Goal: Information Seeking & Learning: Learn about a topic

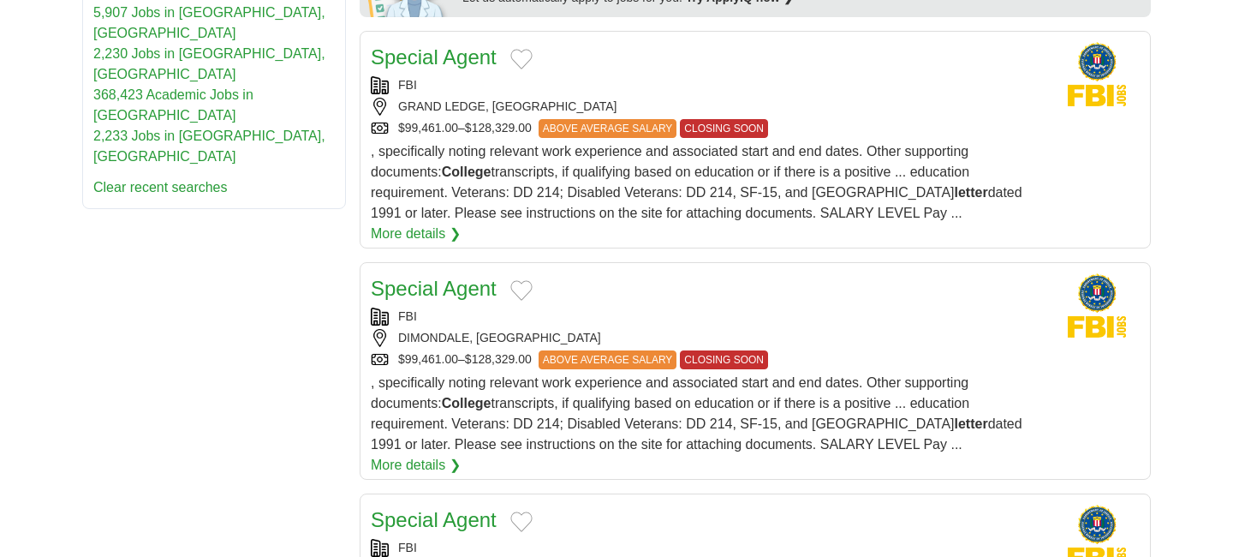
scroll to position [1045, 0]
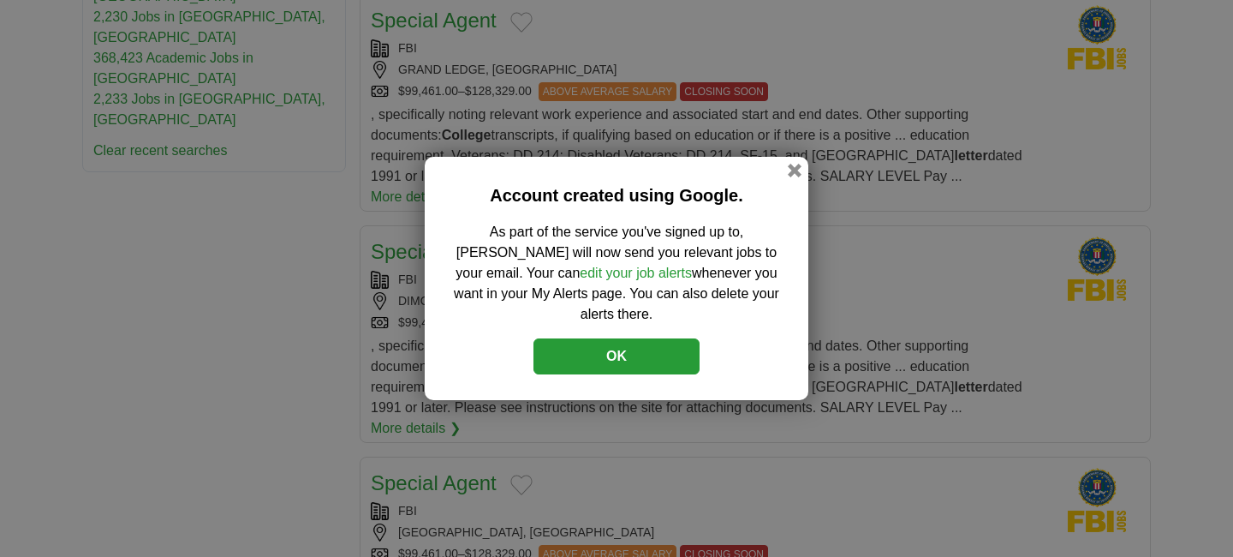
click at [653, 347] on button "OK" at bounding box center [617, 356] width 166 height 36
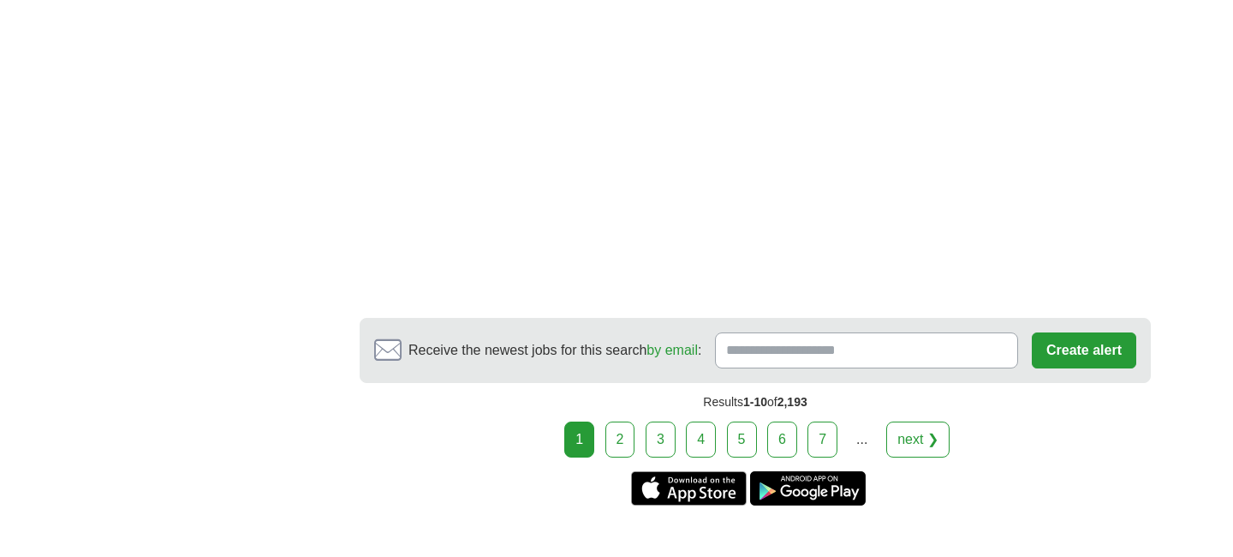
scroll to position [3490, 0]
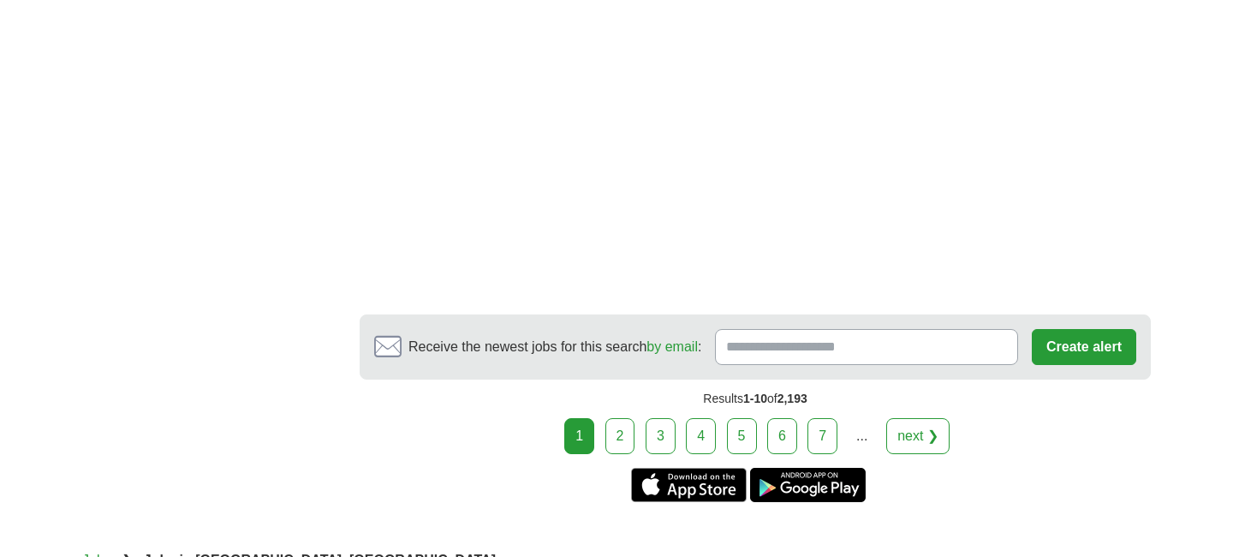
click at [629, 418] on link "2" at bounding box center [620, 436] width 30 height 36
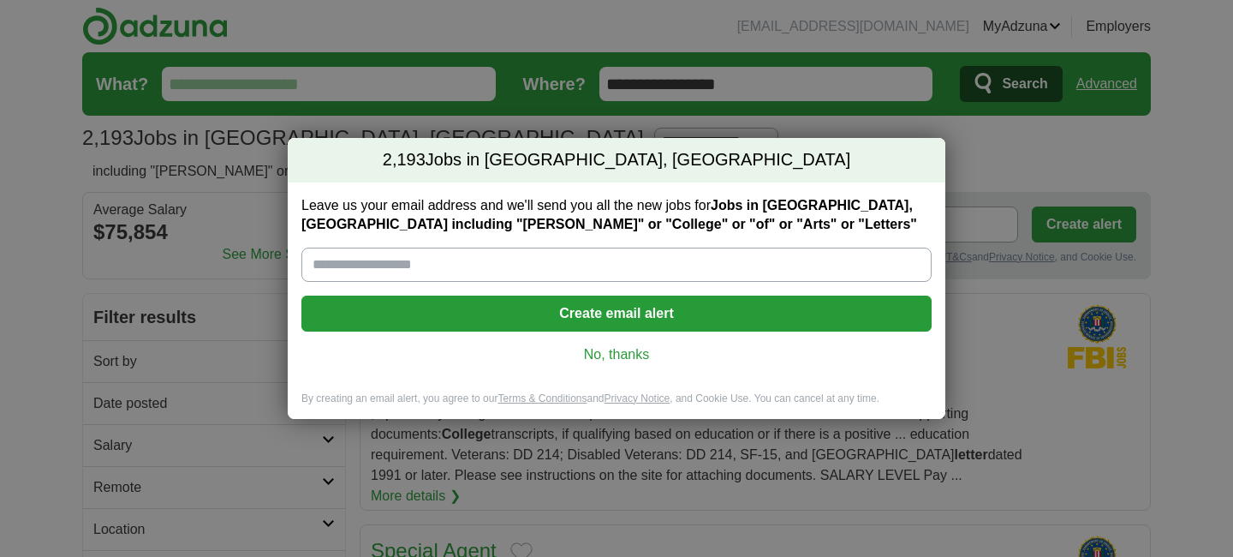
click at [619, 353] on link "No, thanks" at bounding box center [616, 354] width 603 height 19
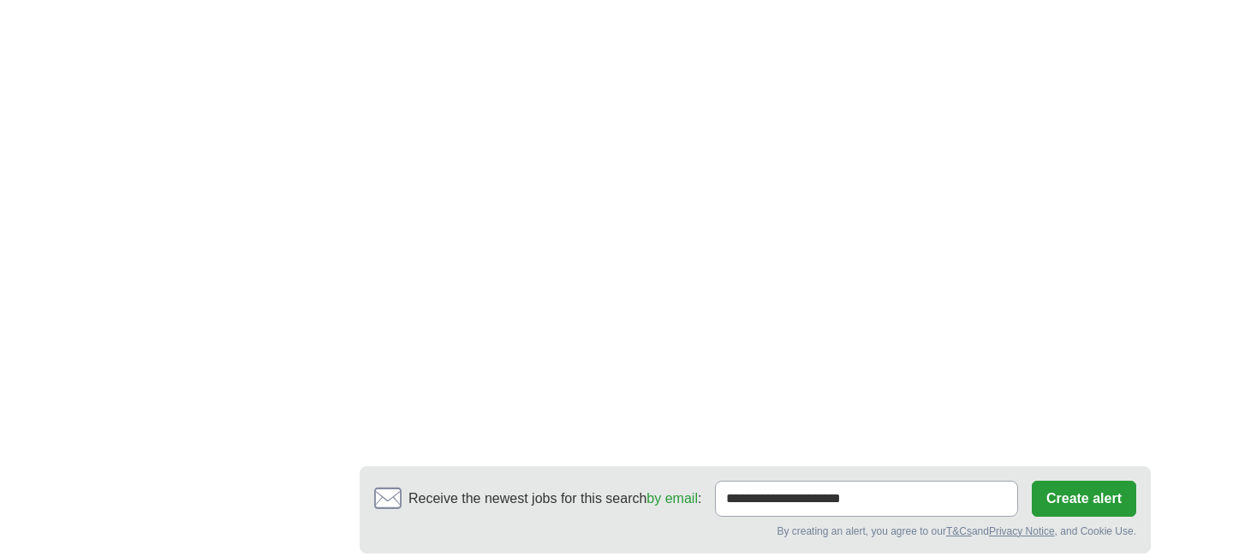
scroll to position [3436, 0]
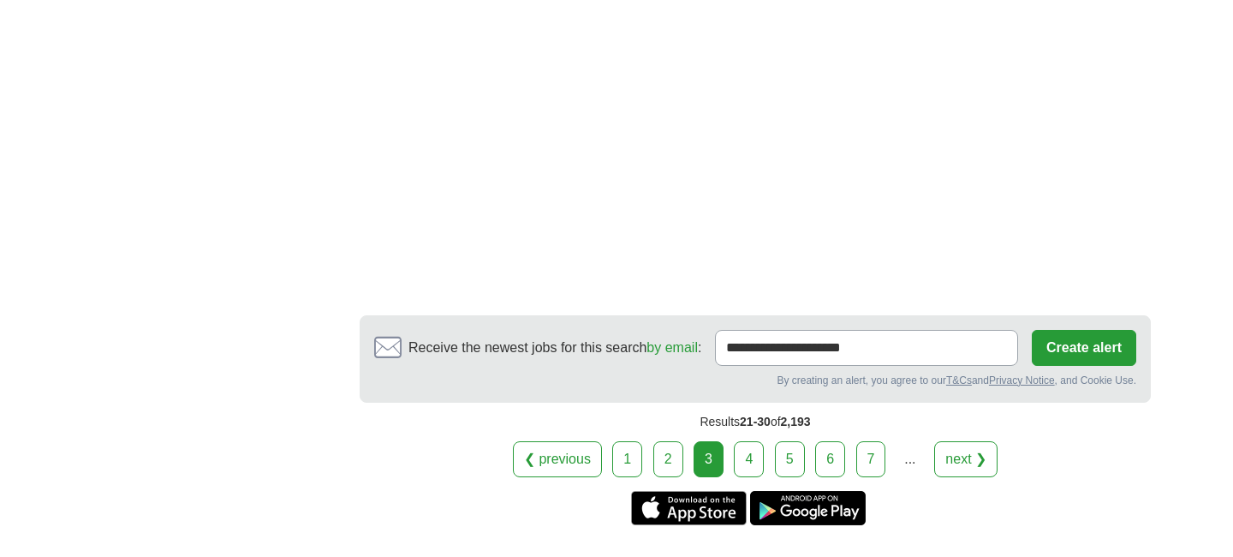
scroll to position [3740, 0]
click at [750, 442] on link "4" at bounding box center [749, 460] width 30 height 36
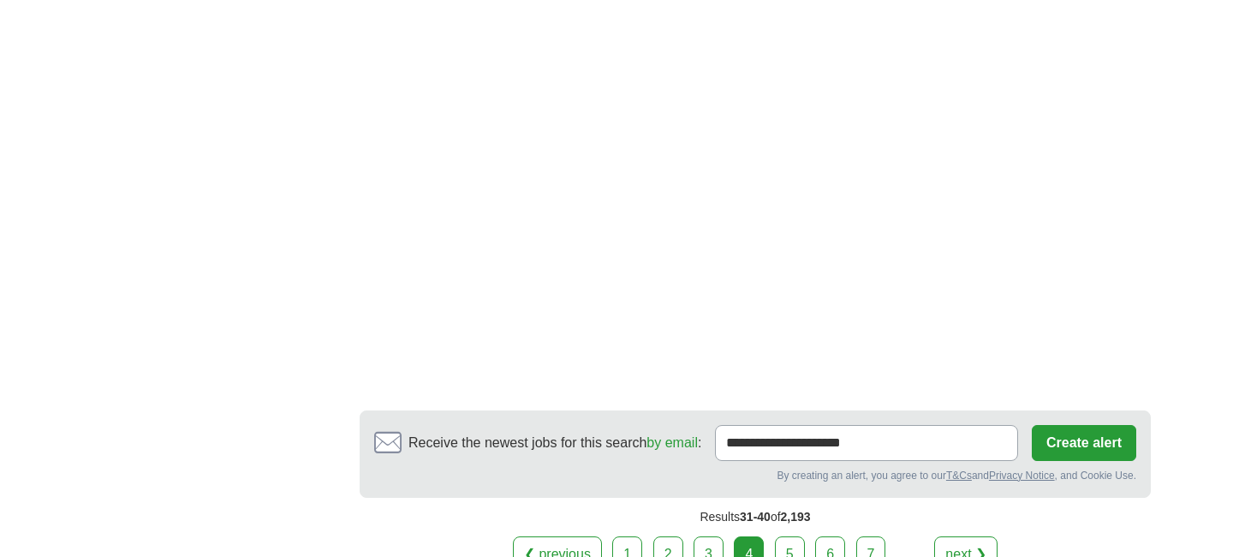
scroll to position [3643, 0]
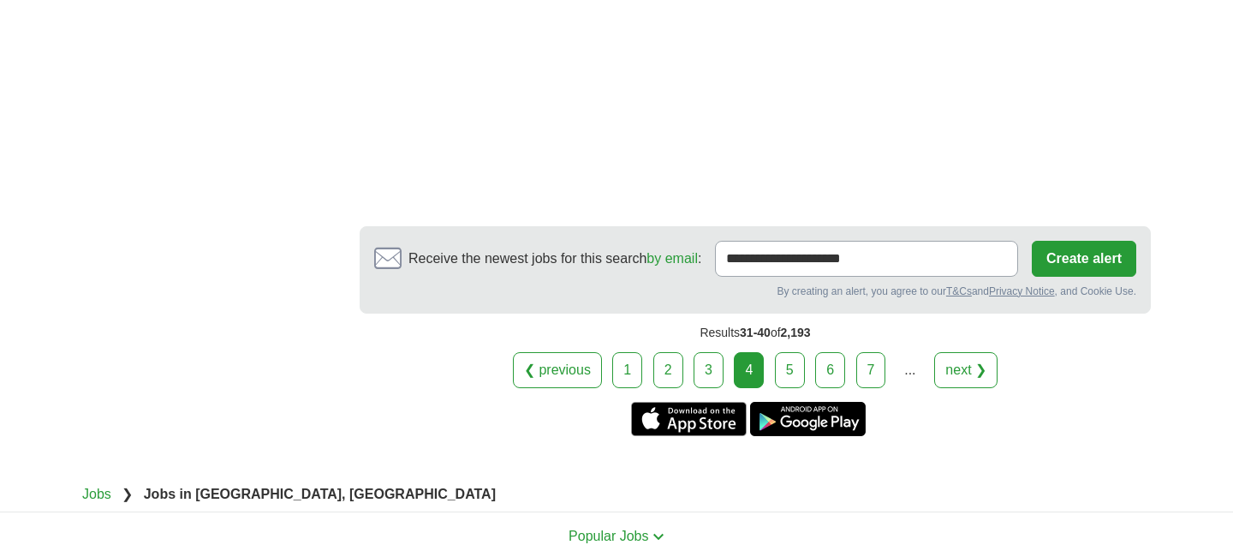
click at [792, 352] on link "5" at bounding box center [790, 370] width 30 height 36
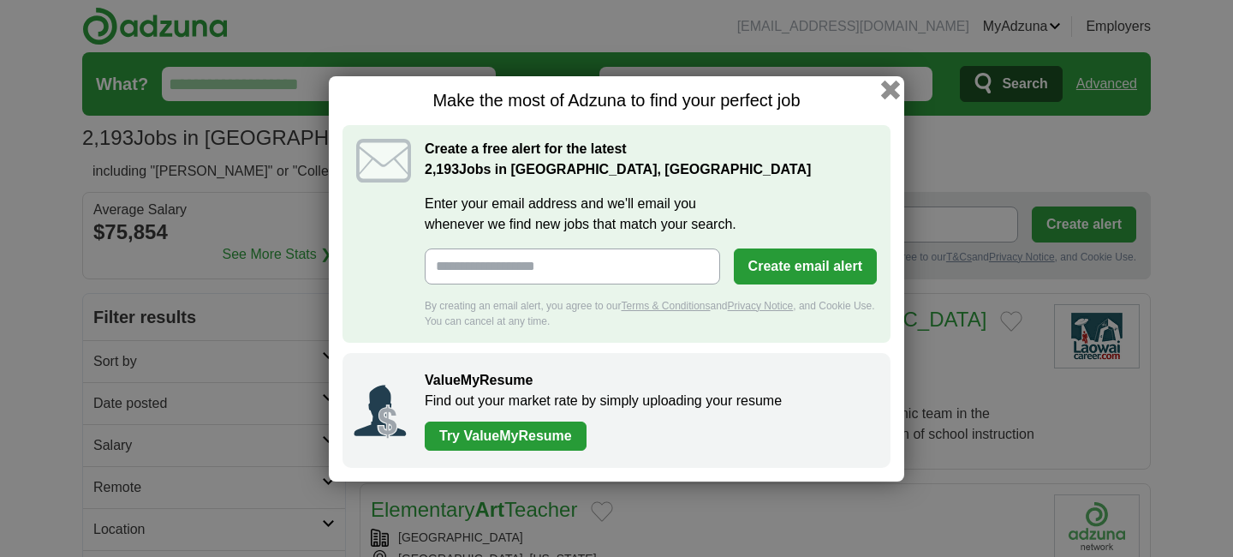
click at [892, 84] on button "button" at bounding box center [890, 89] width 19 height 19
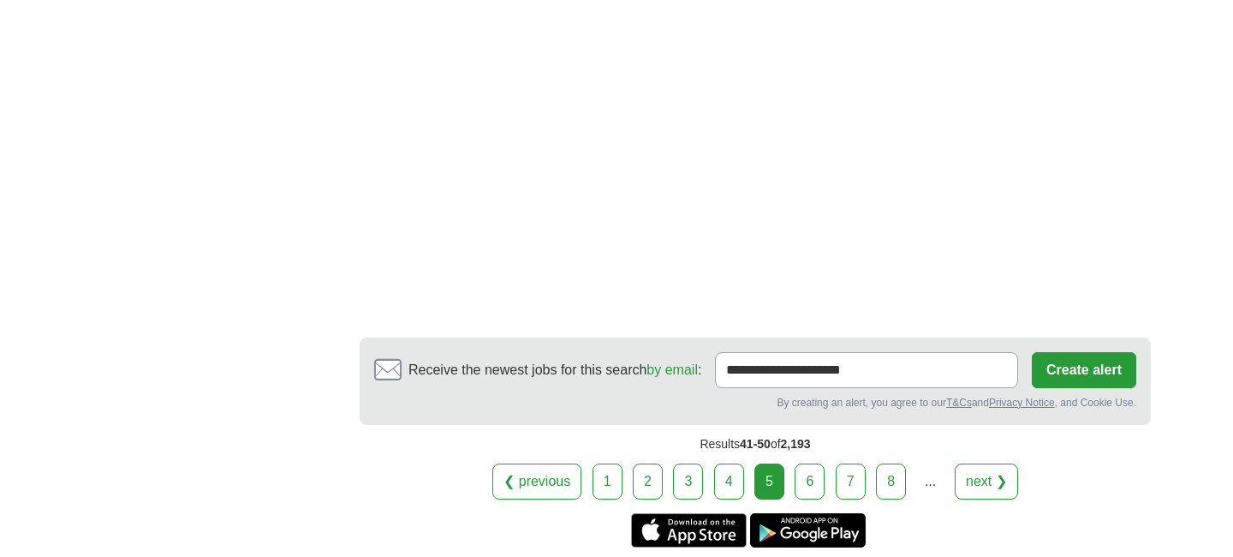
scroll to position [3381, 0]
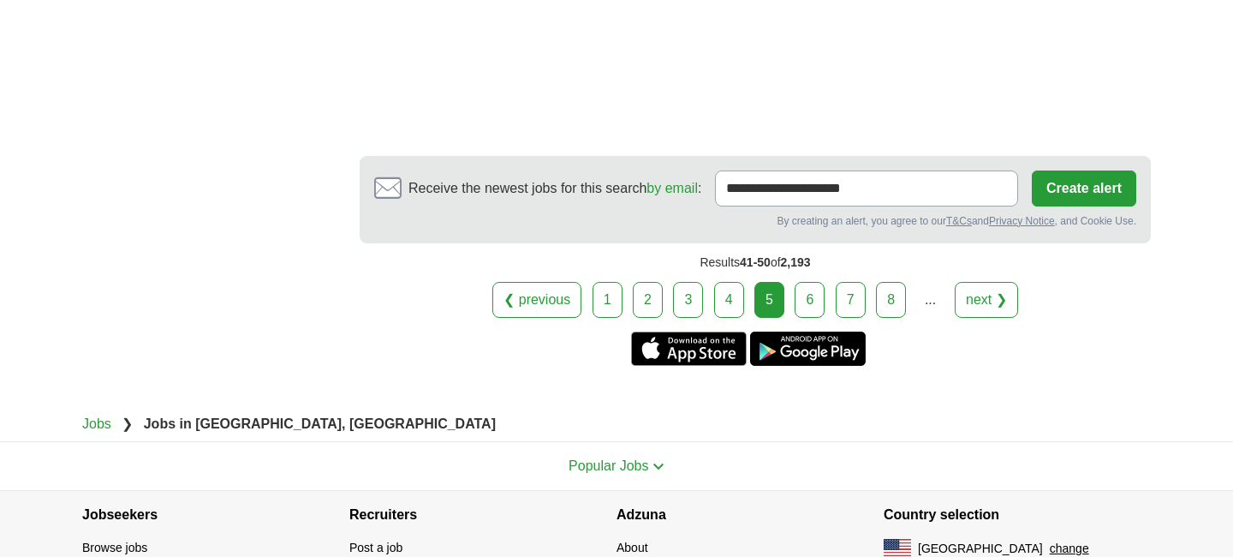
click at [395, 178] on icon at bounding box center [387, 188] width 25 height 20
click at [715, 170] on input "**********" at bounding box center [866, 188] width 303 height 36
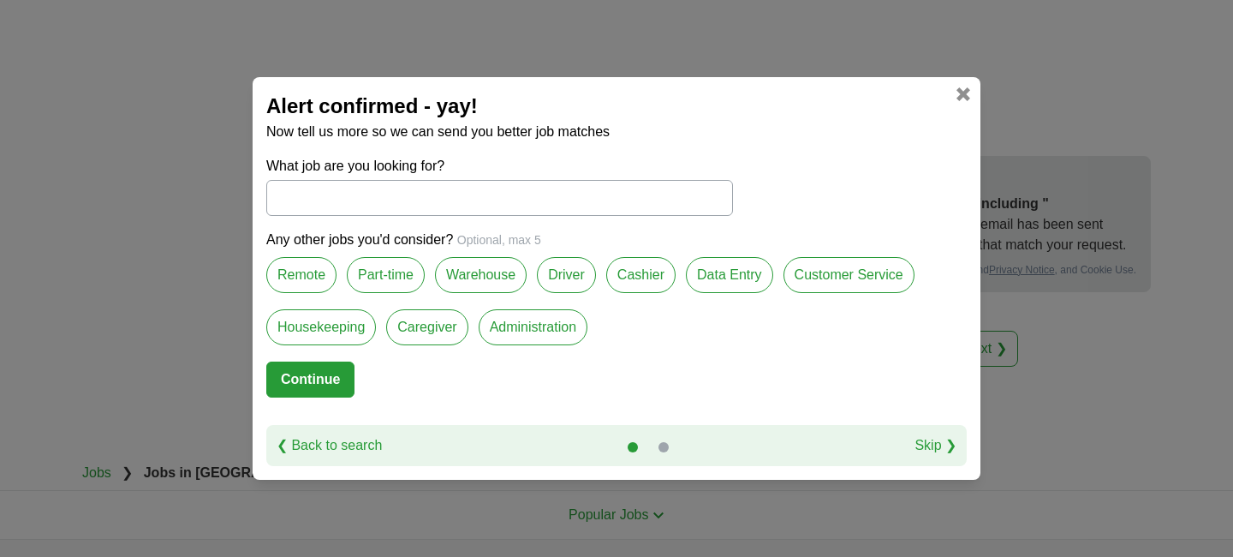
click at [279, 201] on input "What job are you looking for?" at bounding box center [499, 198] width 467 height 36
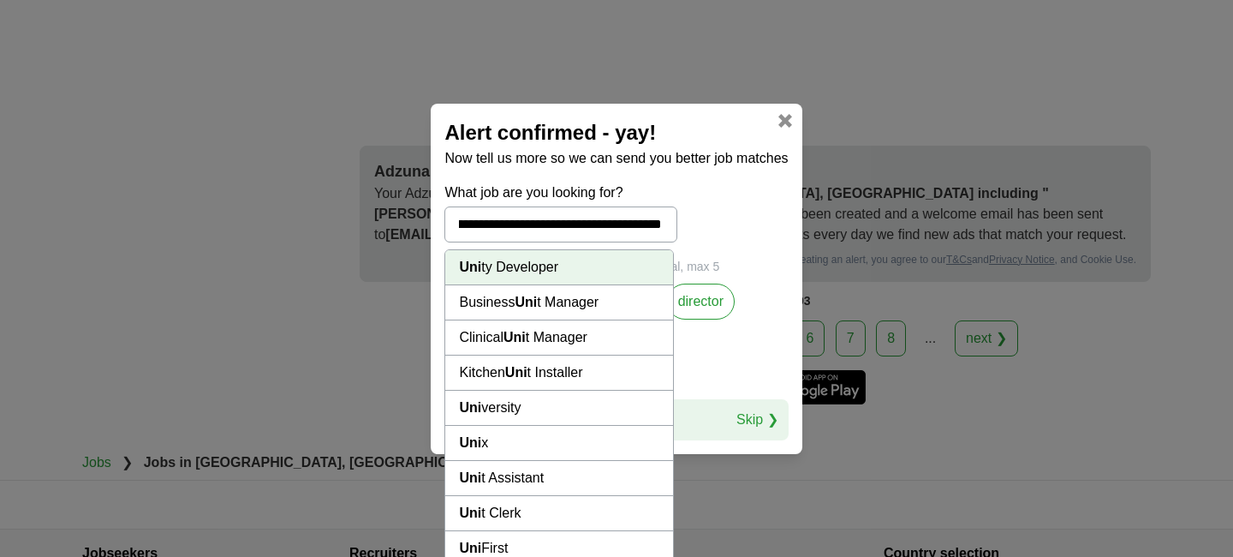
scroll to position [0, 0]
click at [611, 259] on li "Uni ty Developer" at bounding box center [558, 267] width 227 height 35
type input "**********"
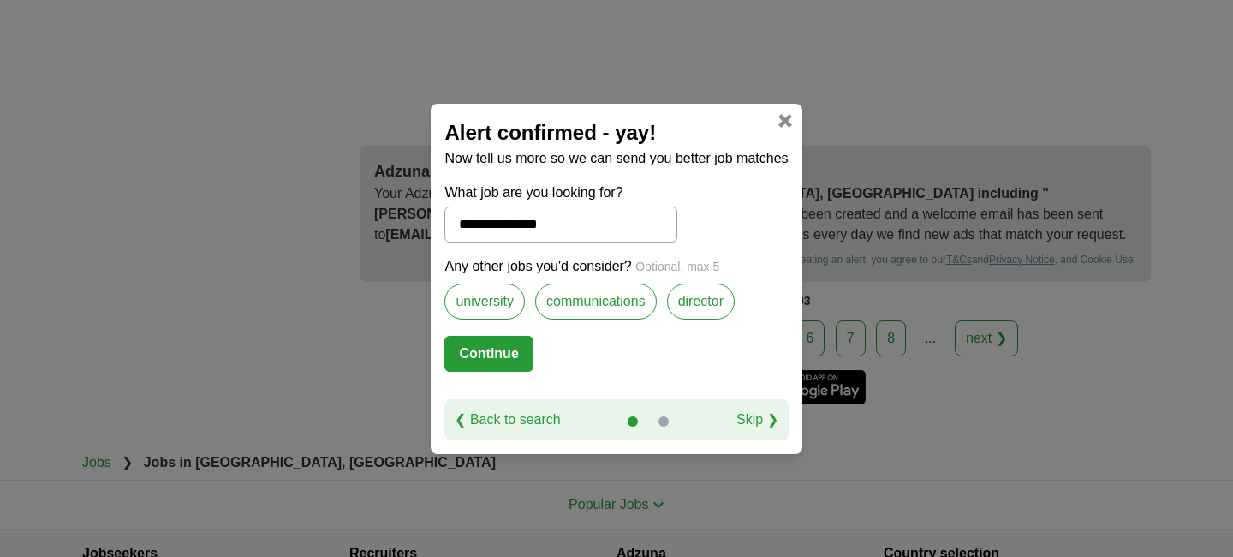
click at [495, 295] on label "university" at bounding box center [484, 301] width 81 height 36
click at [456, 419] on link "❮ Back to search" at bounding box center [507, 419] width 105 height 21
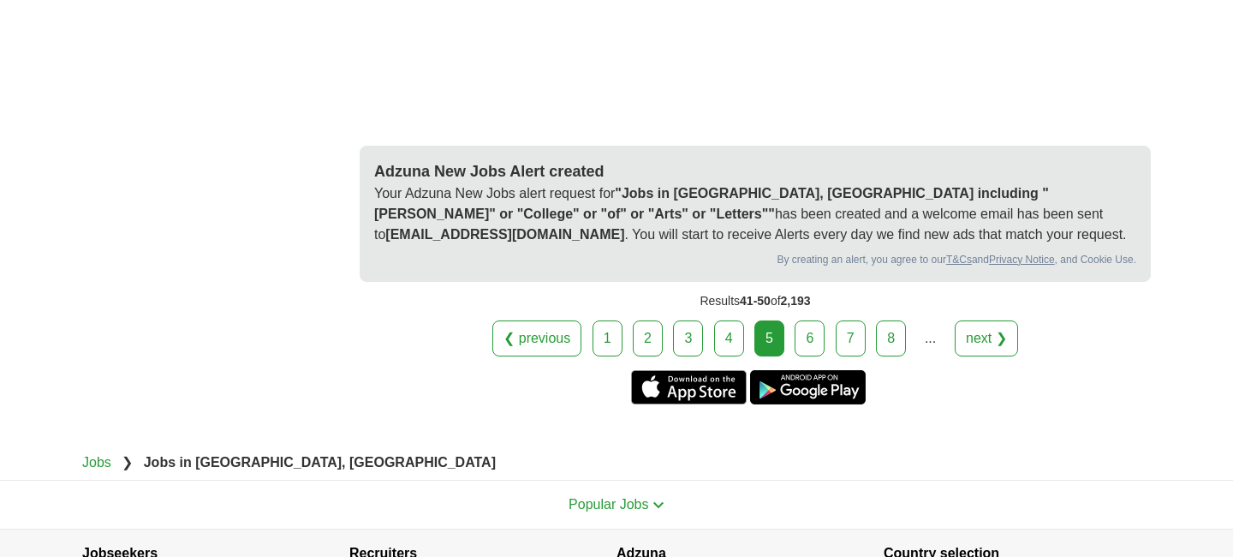
click at [810, 320] on link "6" at bounding box center [810, 338] width 30 height 36
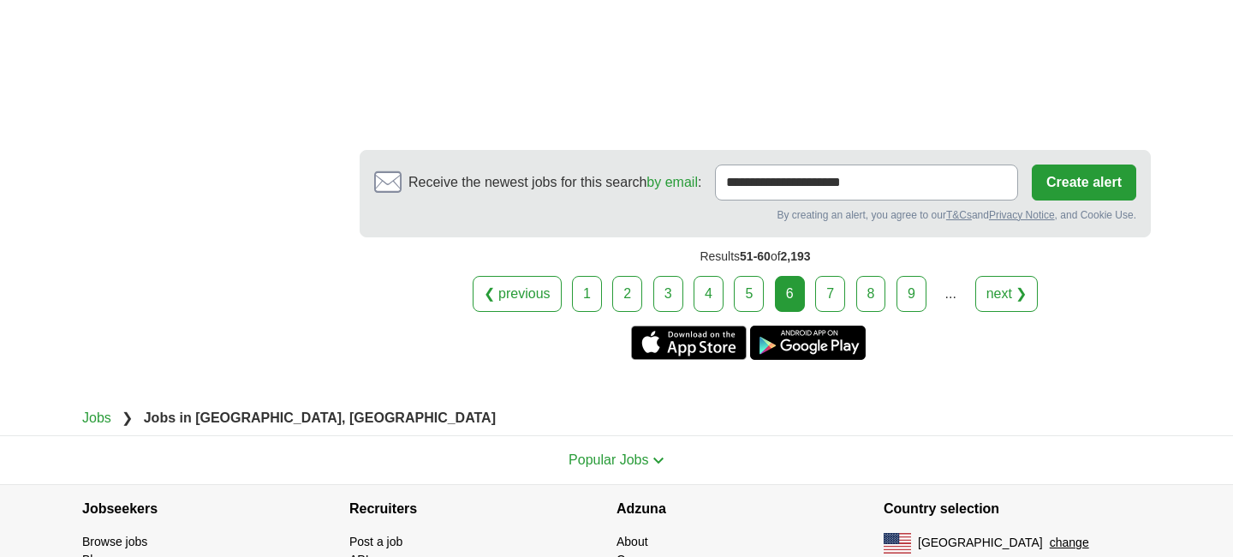
scroll to position [3416, 0]
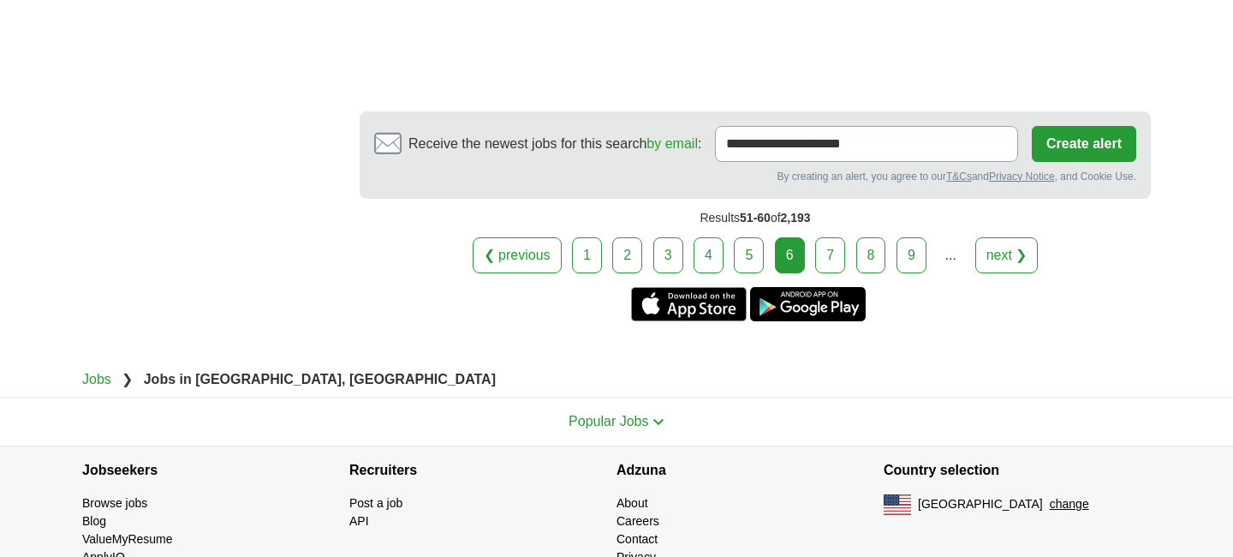
click at [830, 237] on link "7" at bounding box center [830, 255] width 30 height 36
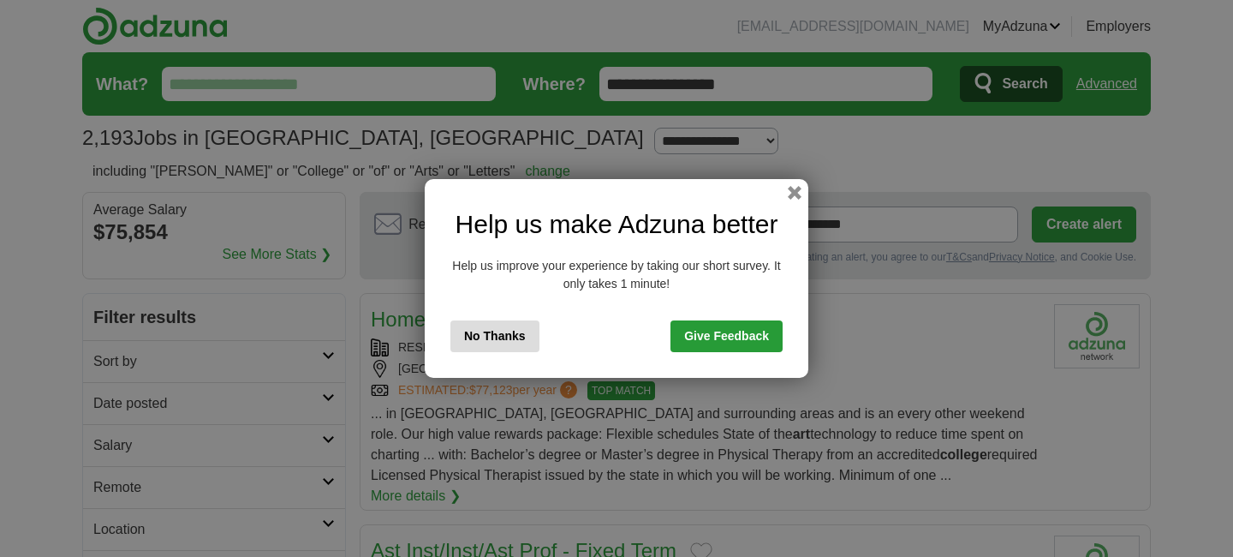
click at [516, 334] on button "No Thanks" at bounding box center [494, 336] width 89 height 32
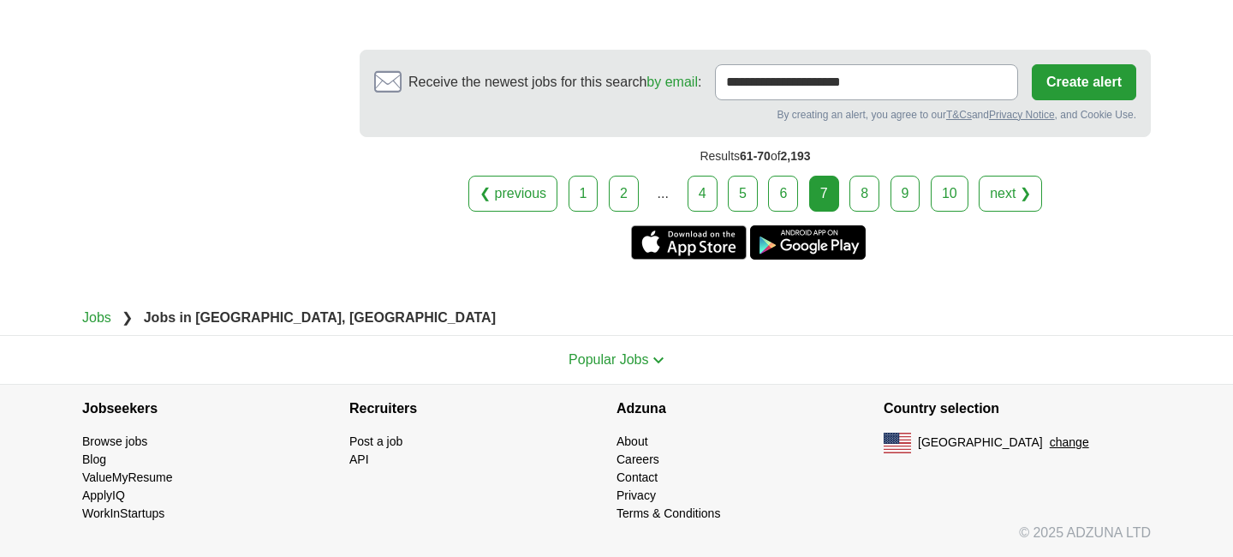
scroll to position [3247, 0]
click at [915, 193] on link "9" at bounding box center [906, 194] width 30 height 36
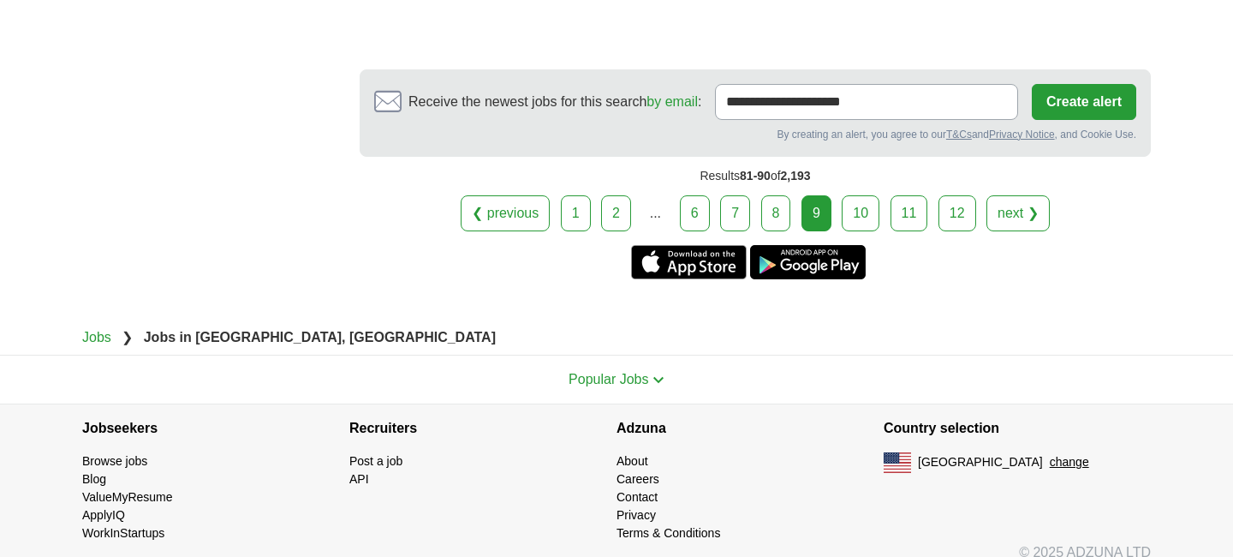
scroll to position [3346, 0]
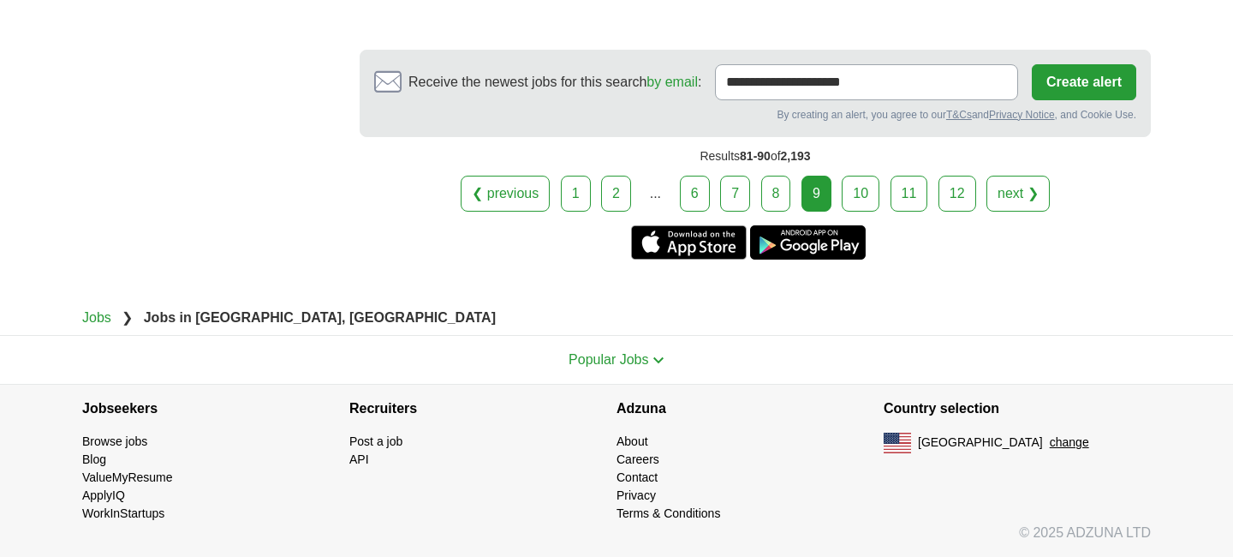
click at [866, 187] on link "10" at bounding box center [861, 194] width 38 height 36
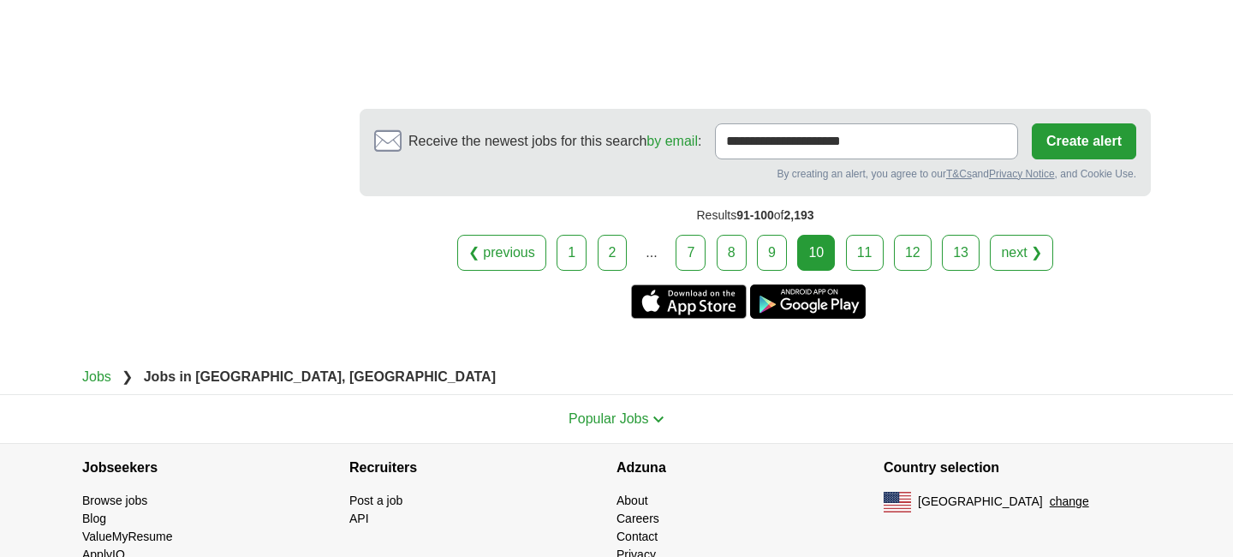
scroll to position [3236, 0]
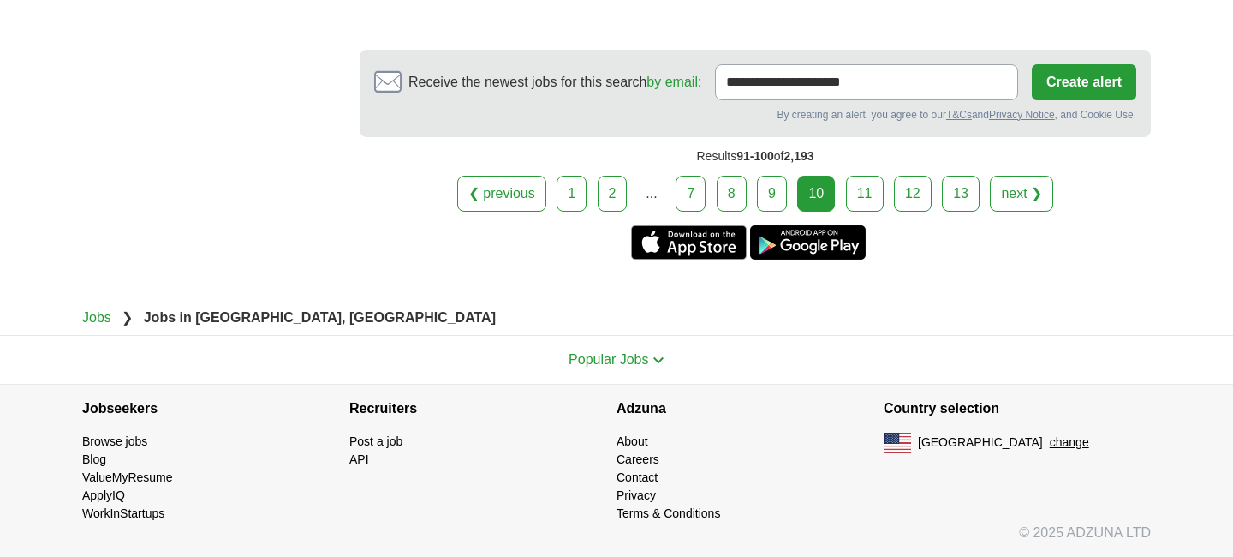
click at [869, 200] on link "11" at bounding box center [865, 194] width 38 height 36
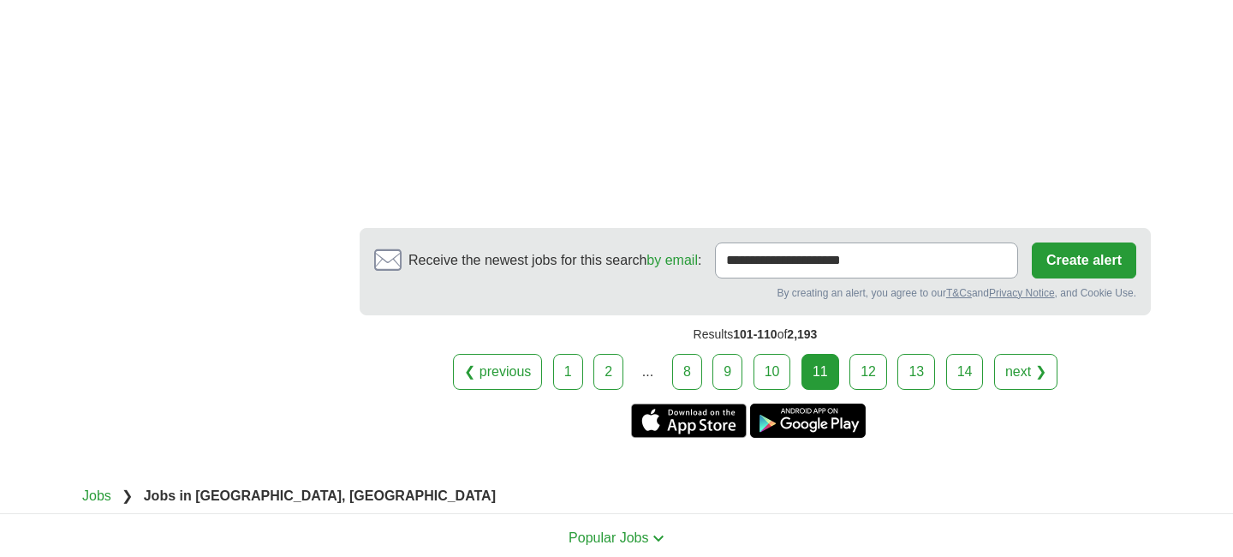
scroll to position [3328, 0]
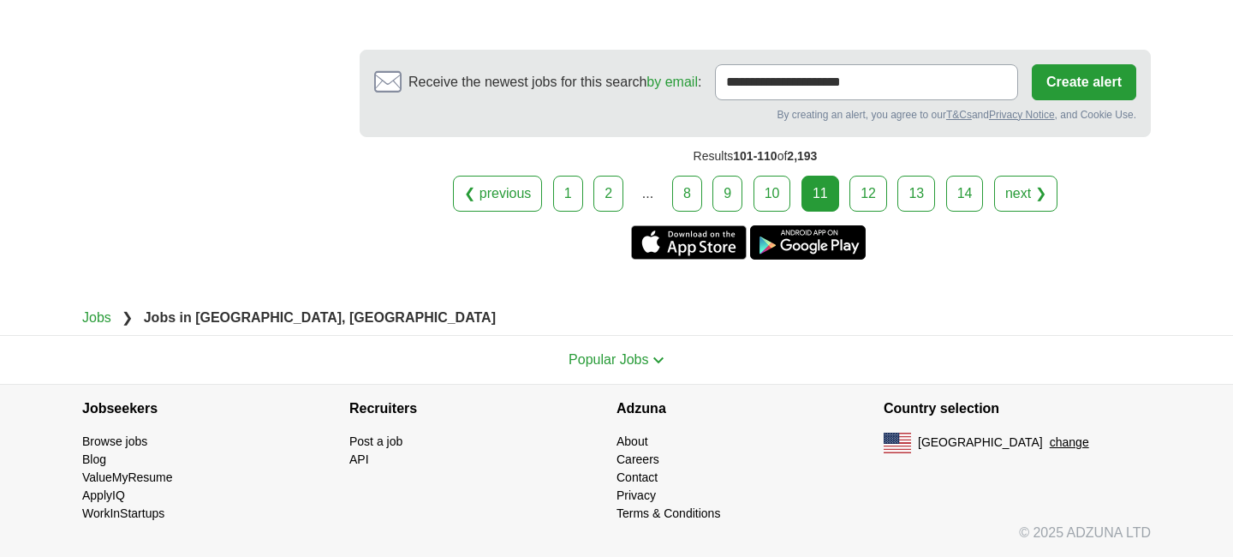
click at [874, 195] on link "12" at bounding box center [869, 194] width 38 height 36
click at [966, 190] on link "14" at bounding box center [965, 194] width 38 height 36
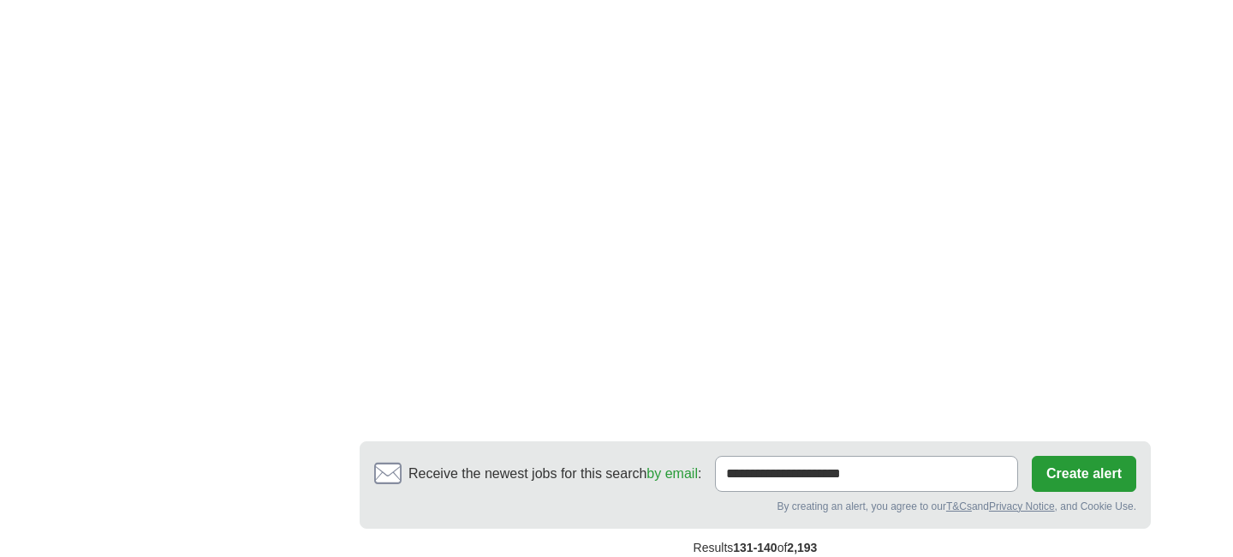
scroll to position [3322, 0]
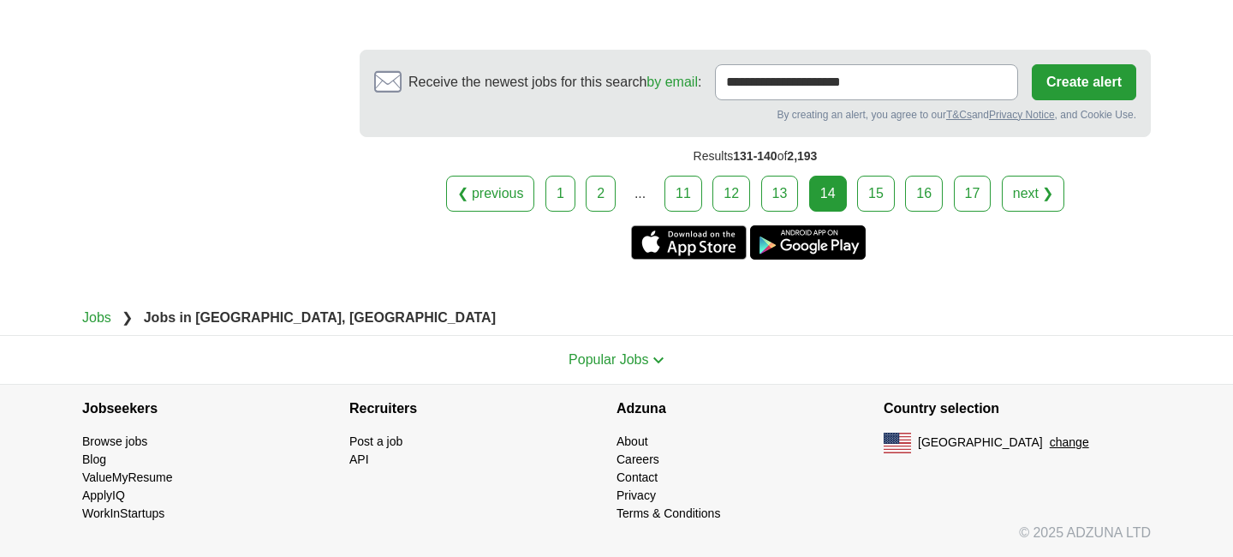
click at [1051, 193] on link "next ❯" at bounding box center [1033, 194] width 63 height 36
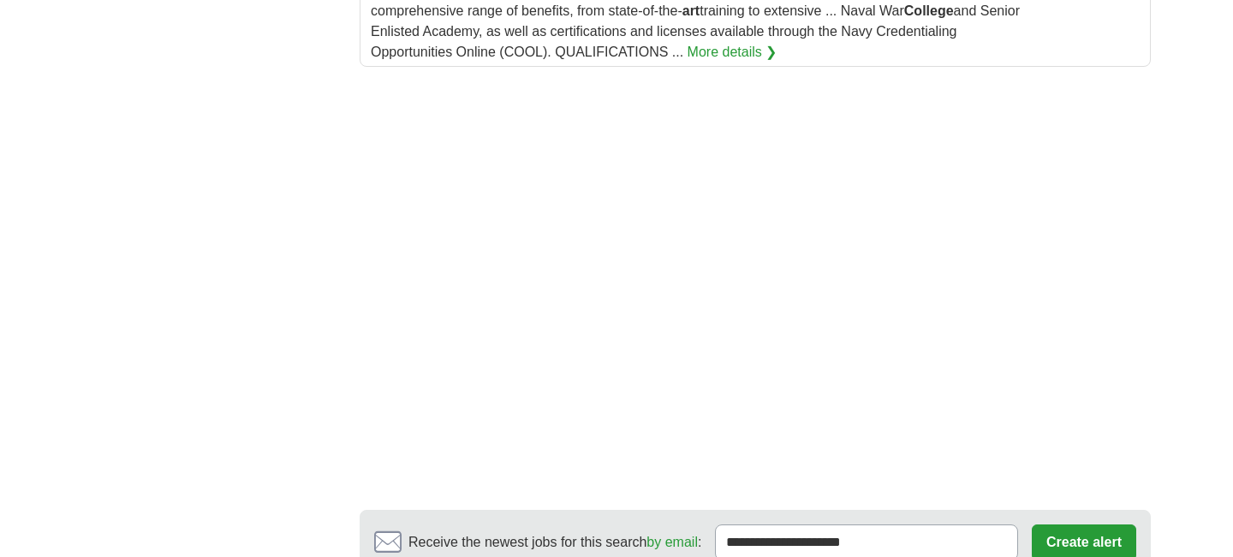
scroll to position [2942, 0]
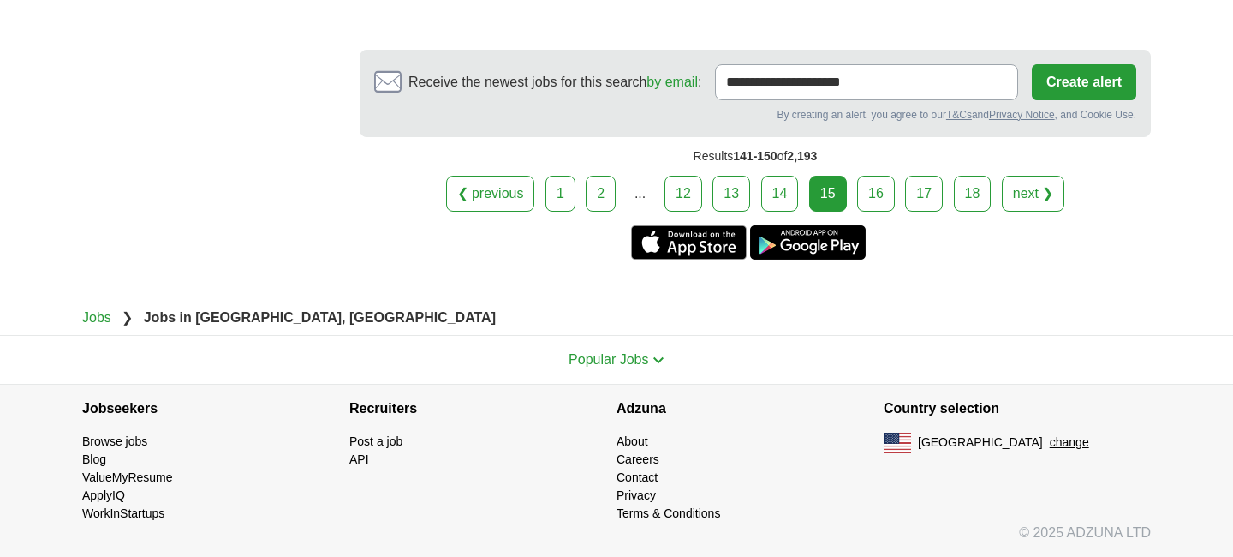
click at [117, 437] on link "Browse jobs" at bounding box center [114, 441] width 65 height 14
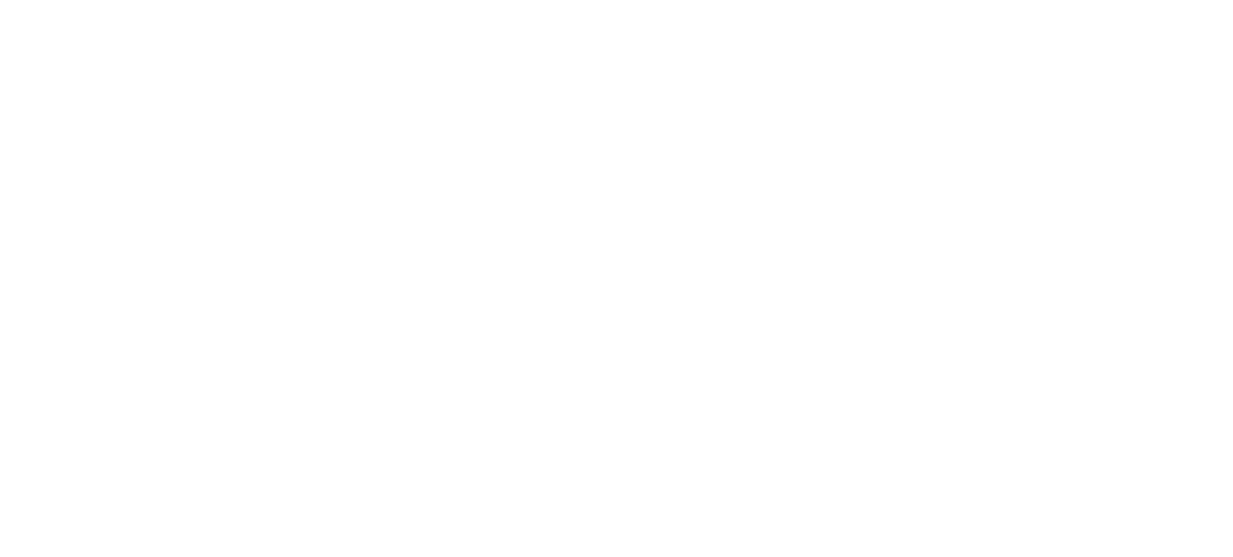
scroll to position [2810, 0]
